Goal: Task Accomplishment & Management: Use online tool/utility

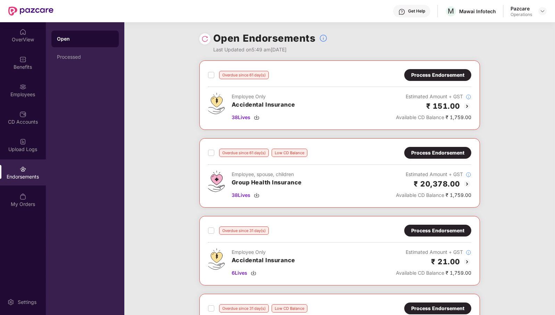
scroll to position [277, 0]
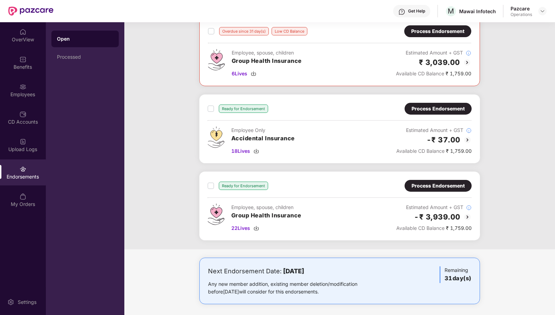
click at [432, 182] on div "Process Endorsement" at bounding box center [437, 186] width 53 height 8
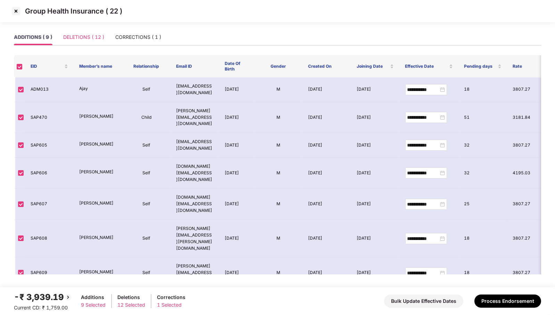
click at [79, 43] on div "DELETIONS ( 12 )" at bounding box center [83, 37] width 41 height 16
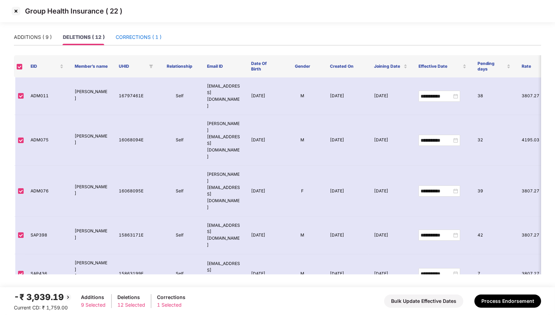
click at [155, 35] on div "CORRECTIONS ( 1 )" at bounding box center [139, 37] width 46 height 8
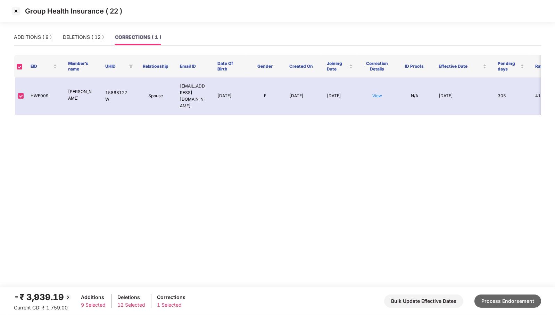
click at [514, 299] on button "Process Endorsement" at bounding box center [507, 300] width 67 height 13
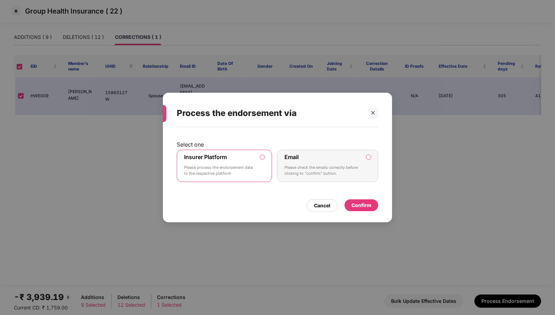
click at [368, 205] on div "Confirm" at bounding box center [361, 205] width 20 height 8
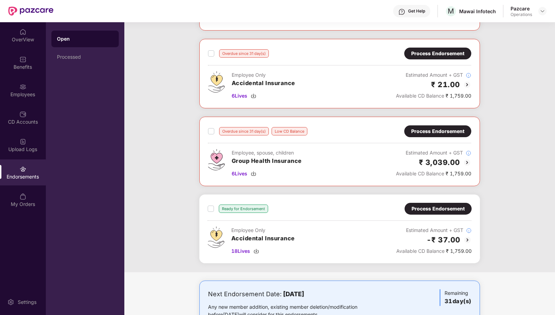
scroll to position [200, 0]
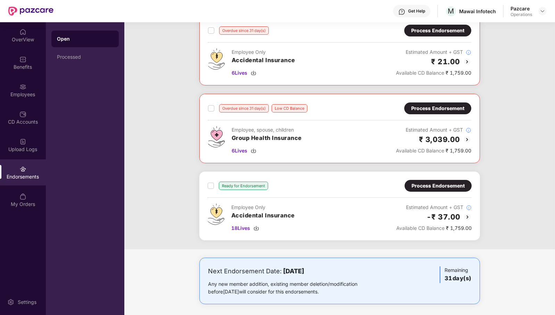
click at [448, 182] on div "Process Endorsement" at bounding box center [437, 186] width 53 height 8
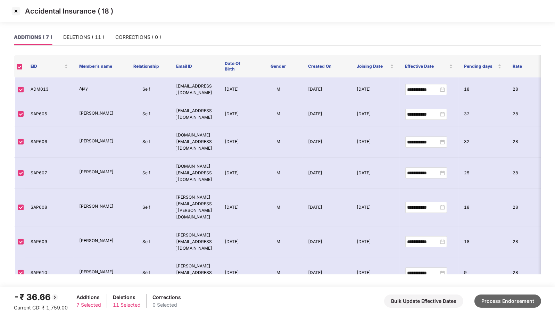
click at [496, 303] on button "Process Endorsement" at bounding box center [507, 300] width 67 height 13
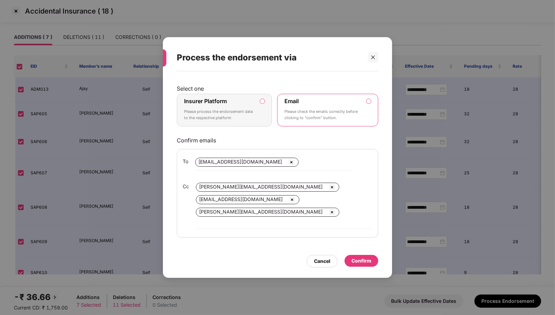
click at [237, 109] on div "Insurer Platform Please process the endorsement data to the respective platform" at bounding box center [219, 110] width 71 height 25
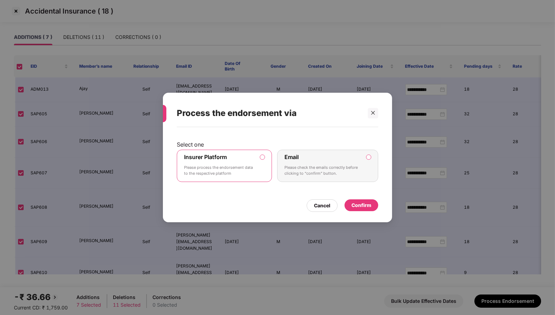
click at [363, 208] on div "Confirm" at bounding box center [361, 205] width 20 height 8
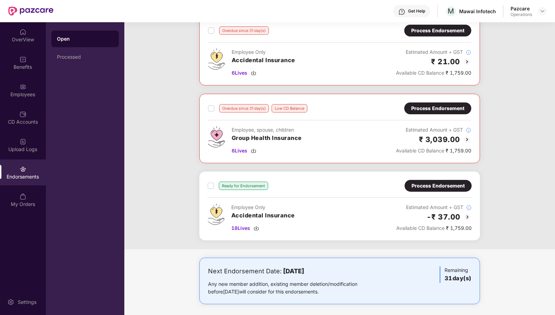
scroll to position [0, 0]
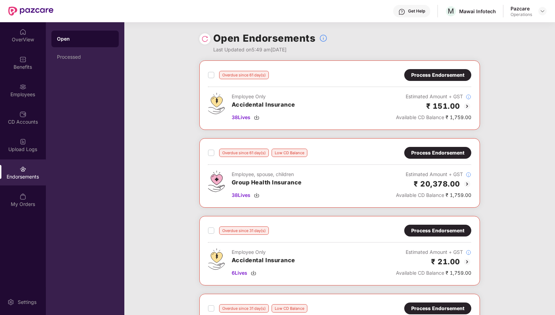
click at [203, 38] on img at bounding box center [204, 38] width 7 height 7
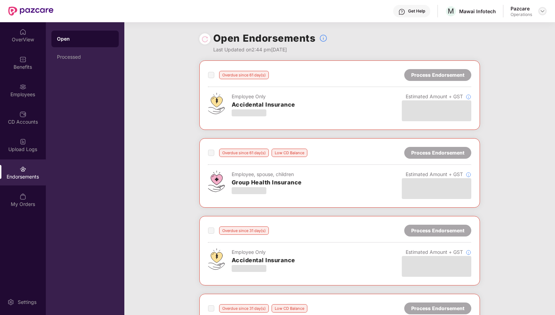
click at [542, 9] on img at bounding box center [543, 11] width 6 height 6
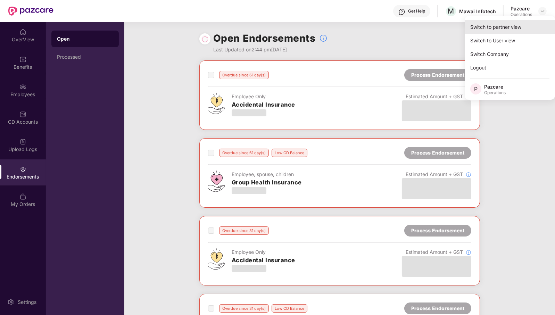
click at [517, 24] on div "Switch to partner view" at bounding box center [510, 27] width 90 height 14
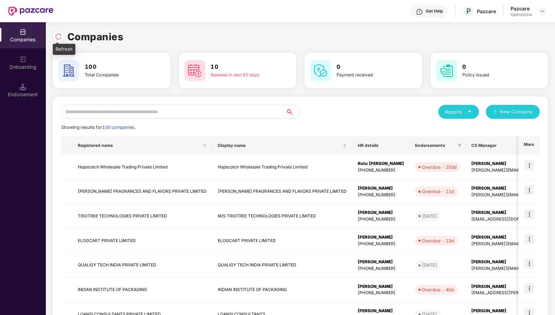
click at [57, 35] on img at bounding box center [58, 36] width 7 height 7
click at [58, 38] on img at bounding box center [58, 36] width 7 height 7
click at [21, 90] on img at bounding box center [22, 86] width 7 height 7
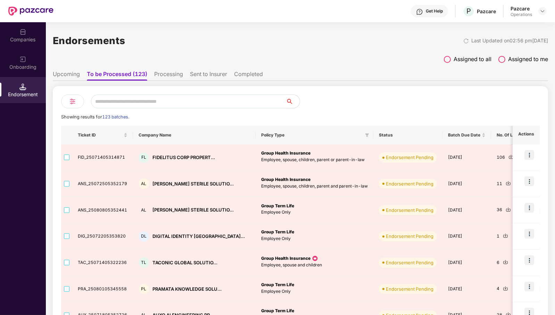
click at [166, 102] on input "text" at bounding box center [188, 101] width 195 height 14
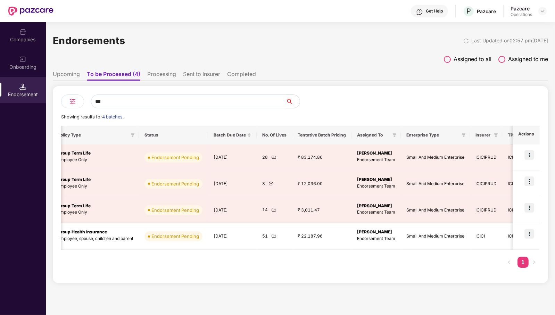
scroll to position [0, 233]
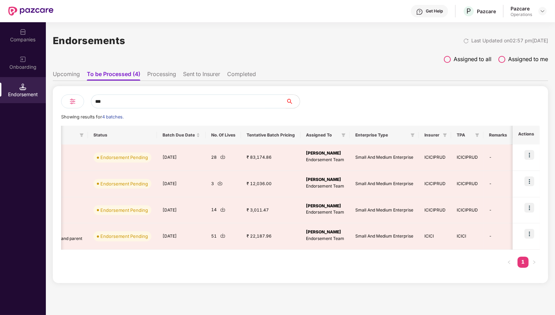
type input "***"
click at [214, 76] on li "Sent to Insurer" at bounding box center [201, 75] width 37 height 10
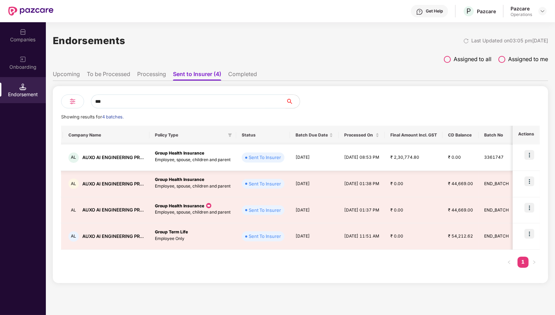
scroll to position [0, 0]
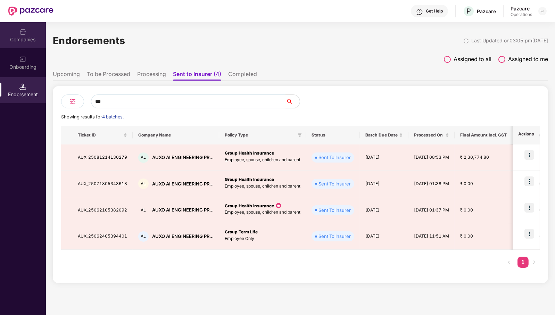
click at [30, 38] on div "Companies" at bounding box center [23, 39] width 46 height 7
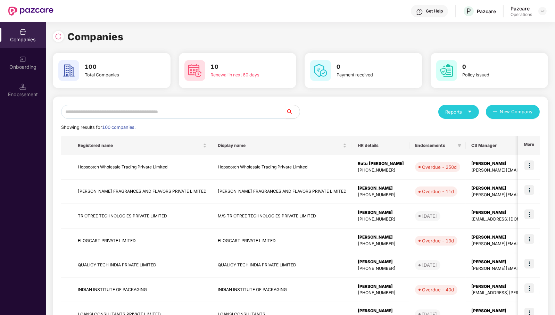
click at [117, 111] on input "text" at bounding box center [173, 112] width 225 height 14
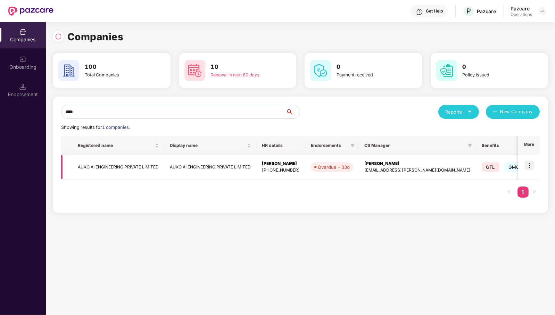
type input "****"
click at [119, 167] on td "AUXO AI ENGINEERING PRIVATE LIMITED" at bounding box center [118, 167] width 92 height 25
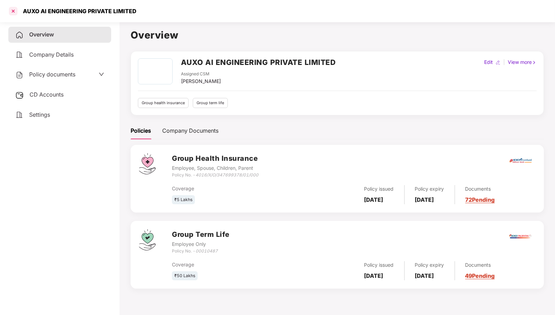
click at [14, 11] on div at bounding box center [13, 11] width 11 height 11
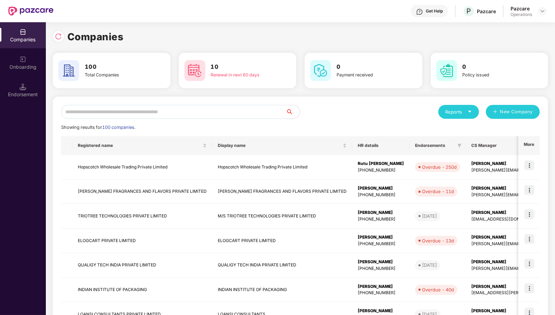
click at [144, 113] on input "text" at bounding box center [173, 112] width 225 height 14
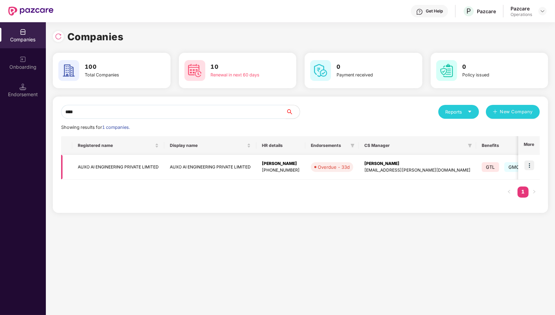
type input "****"
click at [529, 164] on img at bounding box center [529, 165] width 10 height 10
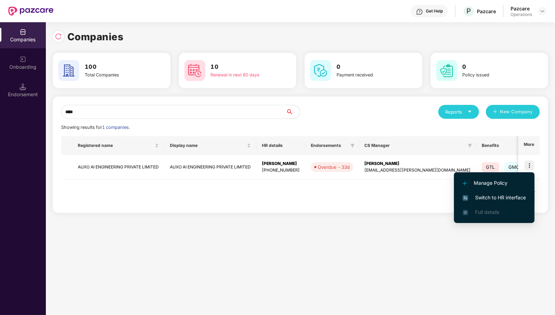
click at [511, 200] on span "Switch to HR interface" at bounding box center [494, 198] width 63 height 8
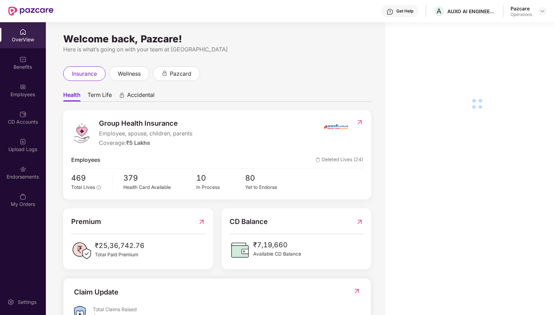
click at [26, 93] on div "Employees" at bounding box center [23, 94] width 46 height 7
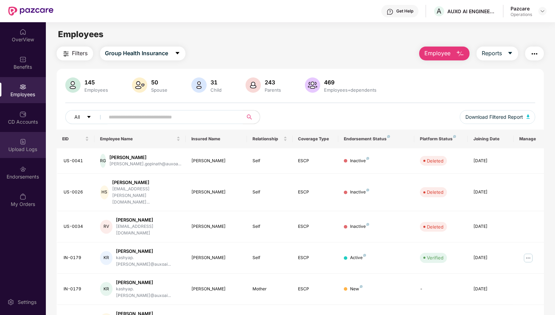
click at [30, 148] on div "Upload Logs" at bounding box center [23, 149] width 46 height 7
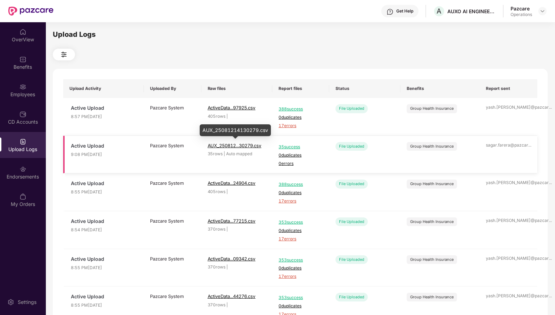
click at [235, 145] on span "AUX_250812...30279.csv" at bounding box center [235, 146] width 54 height 6
